Goal: Communication & Community: Answer question/provide support

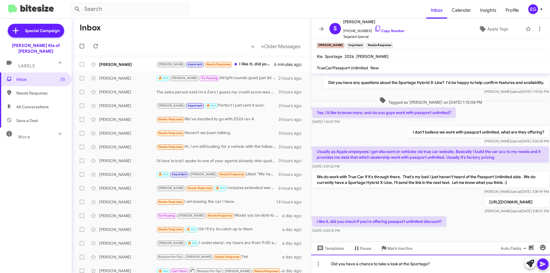
scroll to position [78, 0]
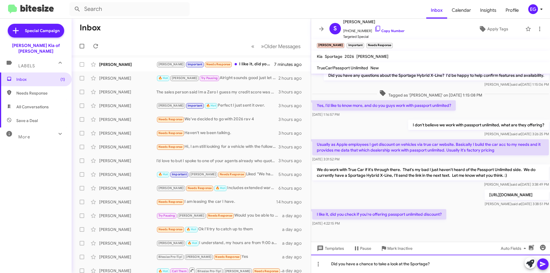
click at [434, 262] on div "Did you have a chance to take a look at the Sportage?" at bounding box center [430, 264] width 239 height 18
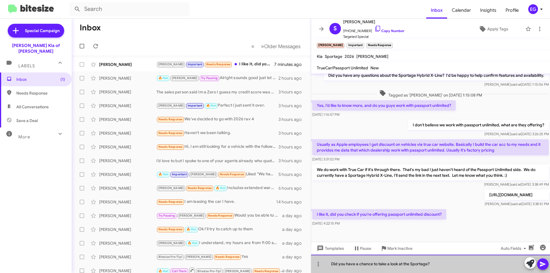
click at [434, 262] on div "Did you have a chance to take a look at the Sportage?" at bounding box center [430, 264] width 239 height 18
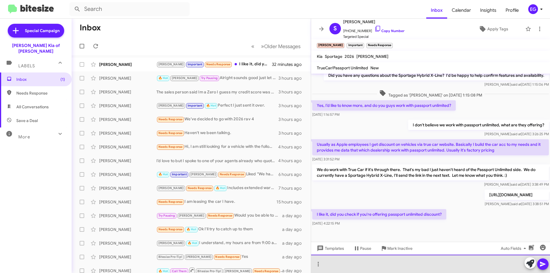
click at [344, 261] on div at bounding box center [430, 264] width 239 height 18
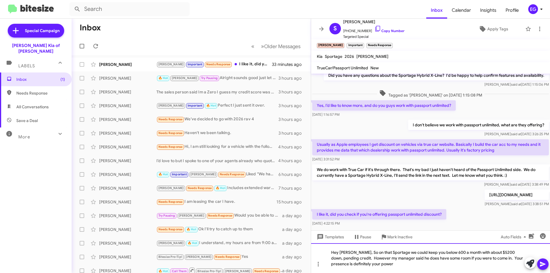
click at [382, 266] on div "Hey [PERSON_NAME], So on that Sportage we could keep you below 600 a month with…" at bounding box center [430, 258] width 239 height 30
click at [363, 253] on div "Hey [PERSON_NAME], So on that Sportage we could keep you below 600 a month with…" at bounding box center [430, 258] width 239 height 30
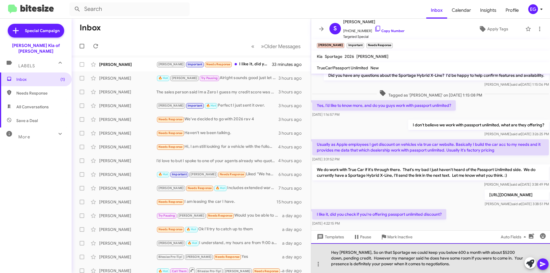
click at [362, 252] on div "Hey [PERSON_NAME], So on that Sportage we could keep you below 600 a month with…" at bounding box center [430, 258] width 239 height 30
drag, startPoint x: 501, startPoint y: 259, endPoint x: 458, endPoint y: 258, distance: 42.4
click at [458, 258] on div "Hey [PERSON_NAME], So on a finance that Sportage we could keep you below 600 a …" at bounding box center [430, 258] width 239 height 30
click at [416, 264] on div "Hey [PERSON_NAME], So on a finance that Sportage we could keep you below 600 a …" at bounding box center [430, 258] width 239 height 30
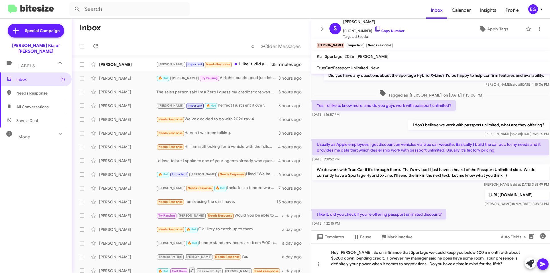
click at [544, 265] on icon at bounding box center [542, 264] width 5 height 5
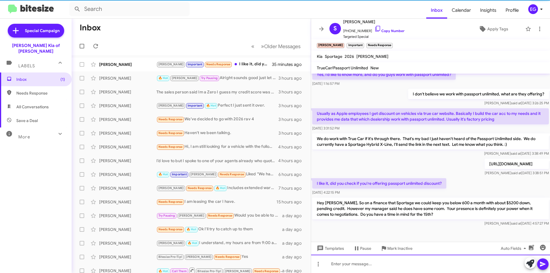
scroll to position [110, 0]
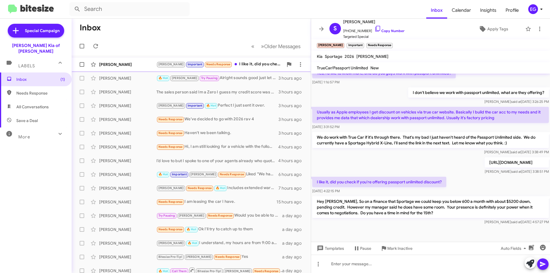
click at [264, 66] on div "[PERSON_NAME] Important Needs Response I like it, did you check if you're offer…" at bounding box center [219, 64] width 127 height 7
click at [365, 261] on div at bounding box center [430, 264] width 239 height 18
